Goal: Transaction & Acquisition: Obtain resource

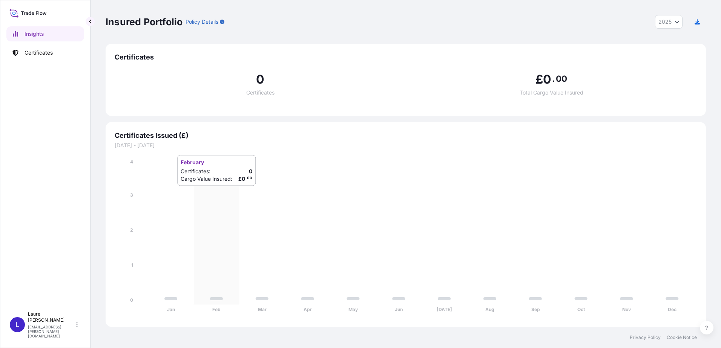
select select "2025"
click at [196, 95] on div "0 Certificates £ 0 . 00 Total Cargo Value Insured" at bounding box center [406, 84] width 582 height 45
click at [43, 52] on p "Certificates" at bounding box center [39, 53] width 28 height 8
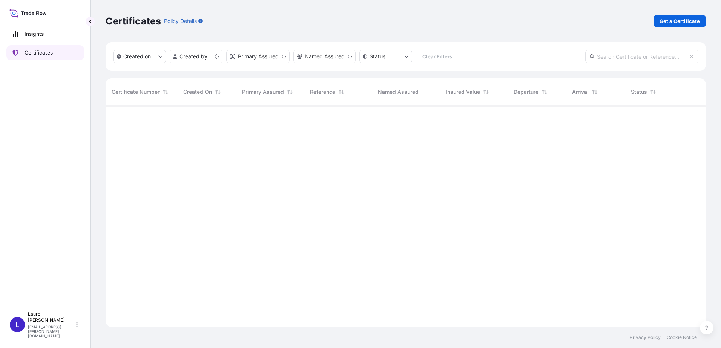
scroll to position [220, 595]
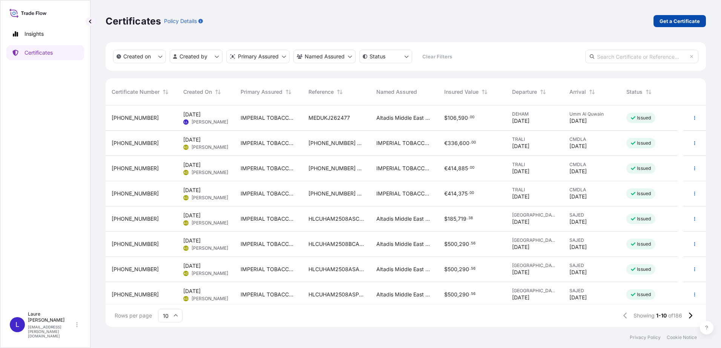
click at [664, 19] on p "Get a Certificate" at bounding box center [680, 21] width 40 height 8
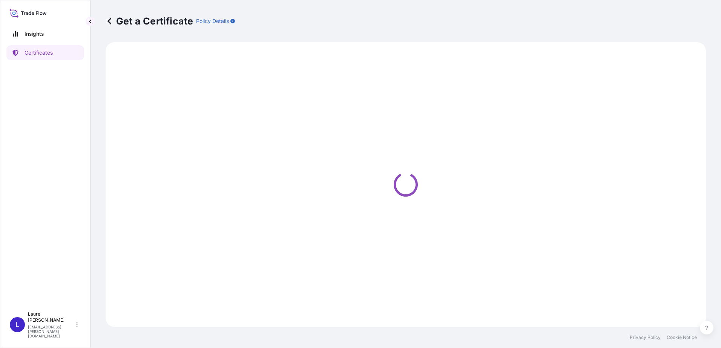
select select "Sea"
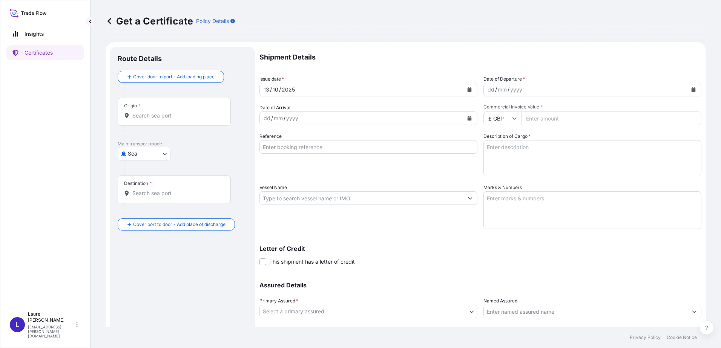
click at [468, 88] on icon "Calendar" at bounding box center [470, 90] width 4 height 5
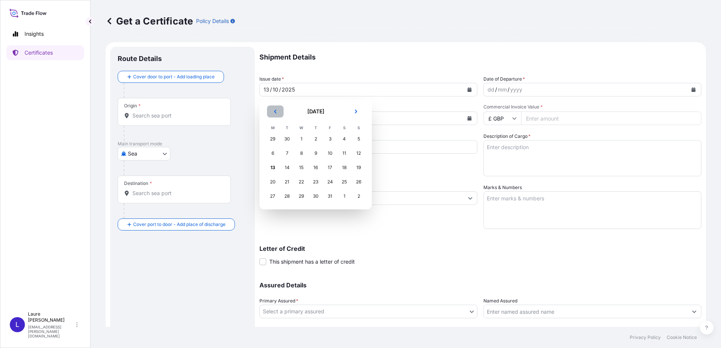
click at [274, 112] on icon "Previous" at bounding box center [275, 112] width 2 height 4
click at [287, 139] on div "2" at bounding box center [287, 139] width 14 height 14
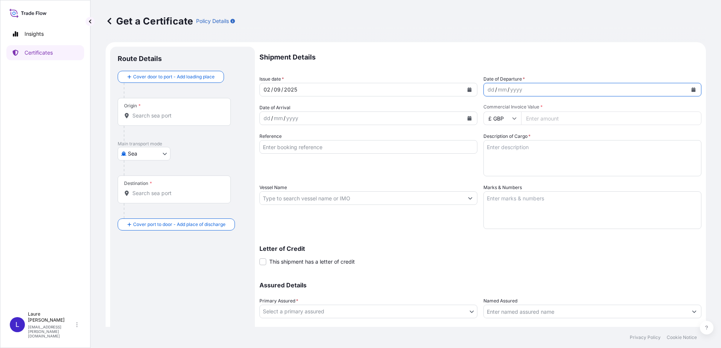
click at [692, 89] on icon "Calendar" at bounding box center [694, 90] width 4 height 5
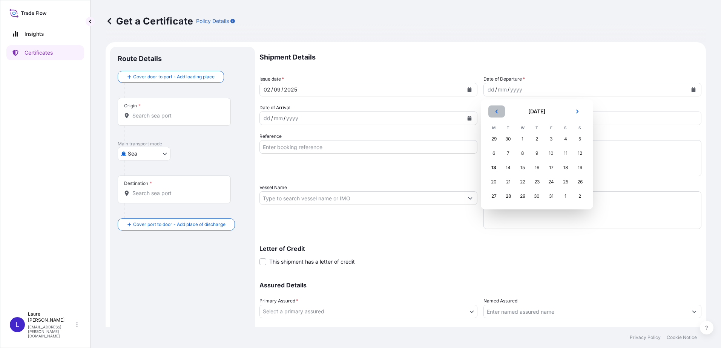
click at [494, 109] on button "Previous" at bounding box center [496, 112] width 17 height 12
click at [506, 138] on div "2" at bounding box center [509, 139] width 14 height 14
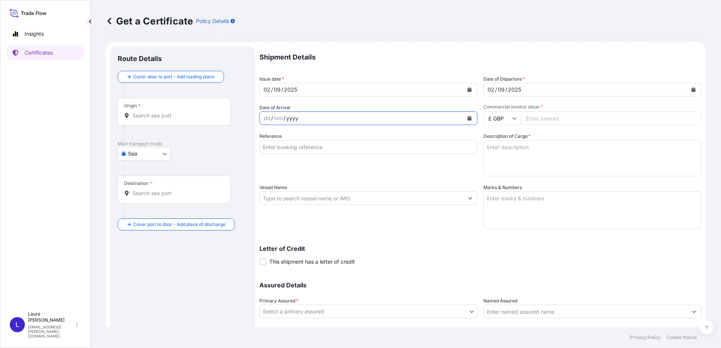
click at [292, 116] on div "yyyy" at bounding box center [293, 118] width 14 height 9
click at [468, 117] on icon "Calendar" at bounding box center [470, 118] width 4 height 5
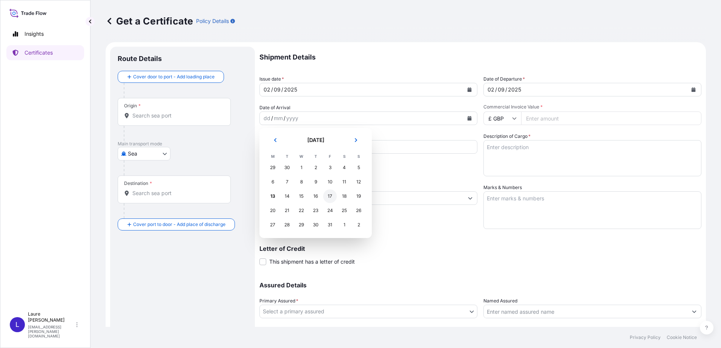
click at [330, 196] on div "17" at bounding box center [330, 197] width 14 height 14
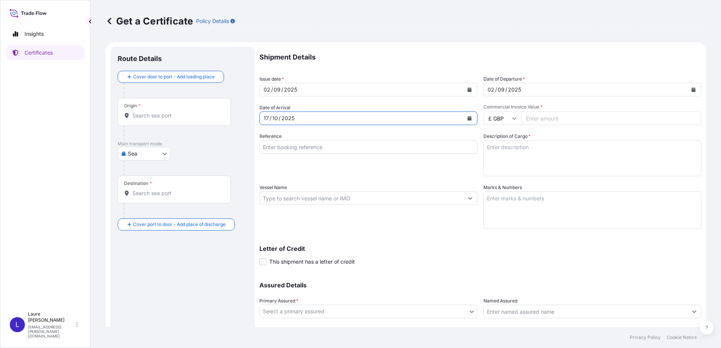
click at [513, 118] on icon at bounding box center [515, 119] width 4 height 2
click at [500, 137] on div "€ EUR" at bounding box center [500, 139] width 32 height 14
type input "€ EUR"
click at [502, 150] on textarea "Description of Cargo *" at bounding box center [593, 158] width 218 height 36
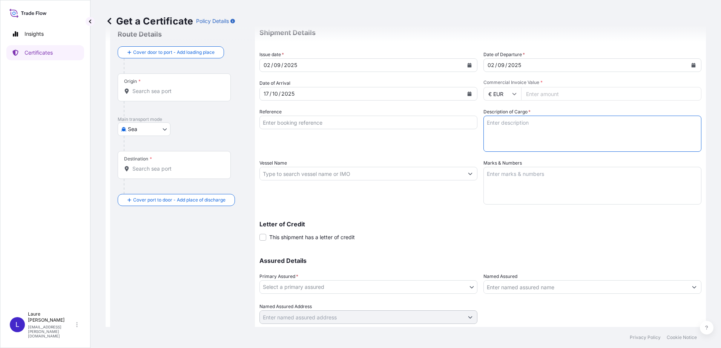
scroll to position [47, 0]
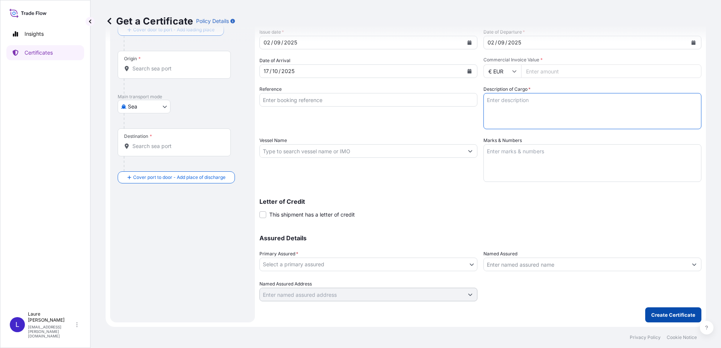
click at [654, 315] on p "Create Certificate" at bounding box center [673, 316] width 44 height 8
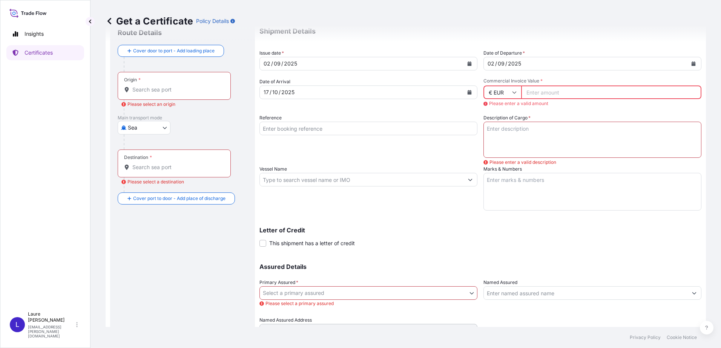
scroll to position [0, 0]
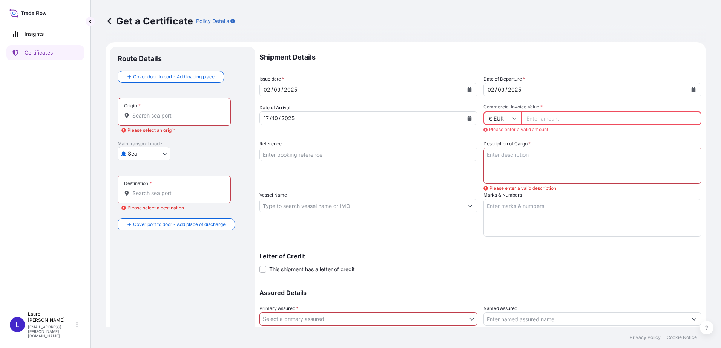
click at [540, 117] on input "Commercial Invoice Value *" at bounding box center [611, 119] width 180 height 14
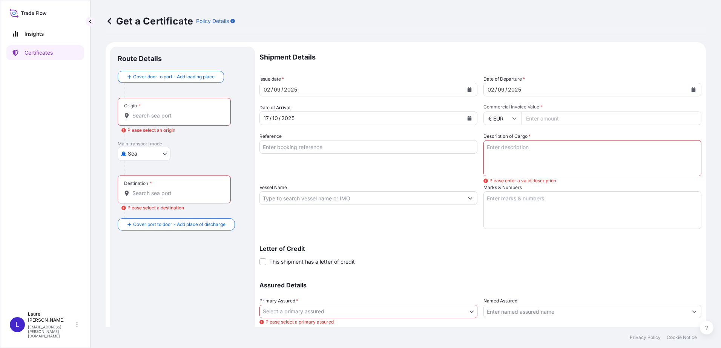
click at [232, 19] on icon "button" at bounding box center [232, 21] width 5 height 5
drag, startPoint x: 39, startPoint y: 54, endPoint x: 287, endPoint y: 15, distance: 250.8
click at [287, 15] on div "Get a Certificate Policy Details" at bounding box center [406, 21] width 600 height 12
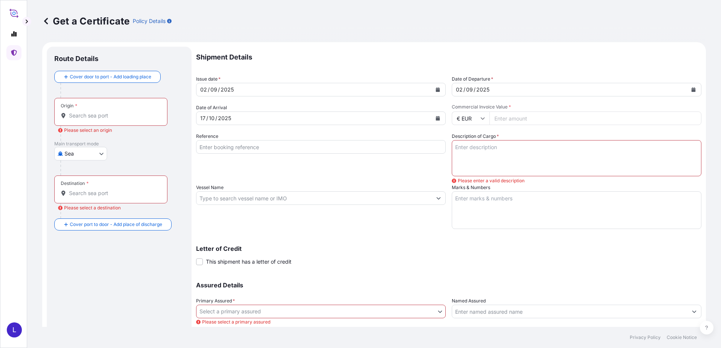
click at [43, 19] on icon at bounding box center [46, 21] width 8 height 8
